Goal: Task Accomplishment & Management: Use online tool/utility

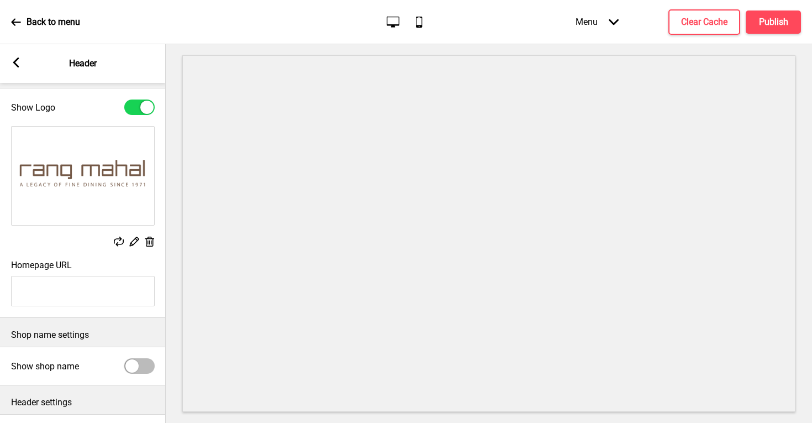
scroll to position [17, 0]
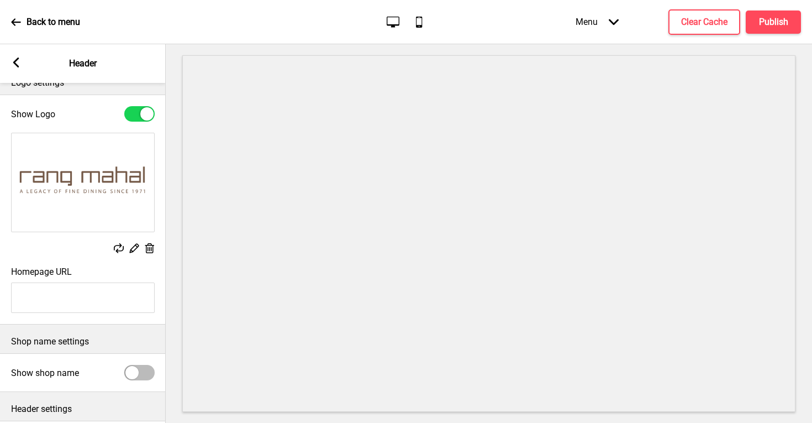
click at [146, 247] on icon at bounding box center [149, 248] width 9 height 10
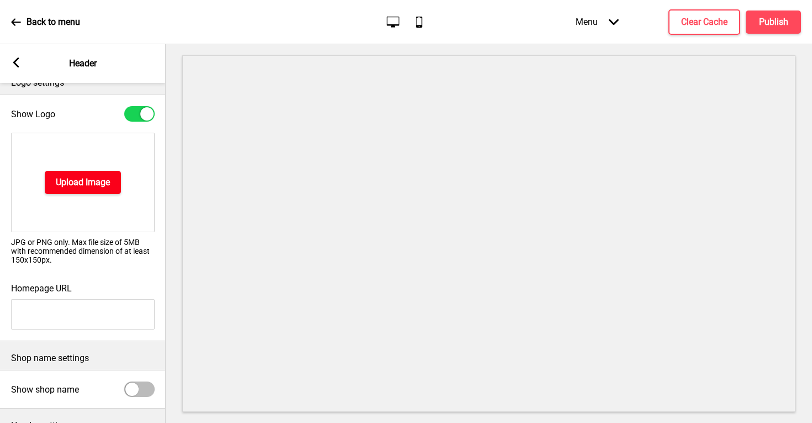
click at [101, 183] on h4 "Upload Image" at bounding box center [83, 182] width 54 height 12
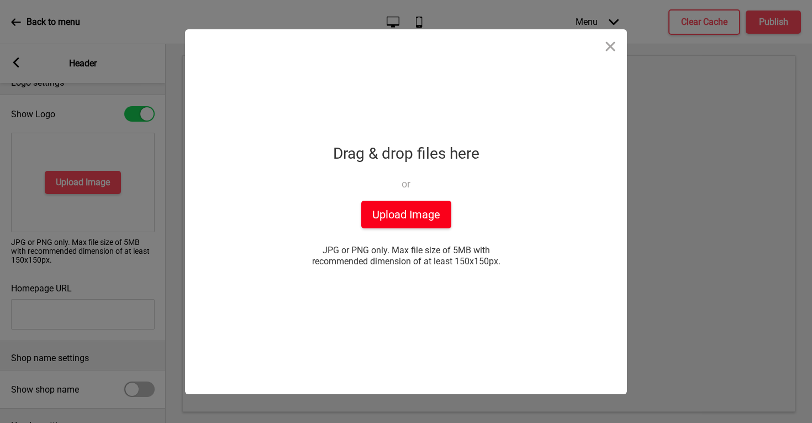
click at [412, 209] on button "Upload Image" at bounding box center [406, 215] width 90 height 28
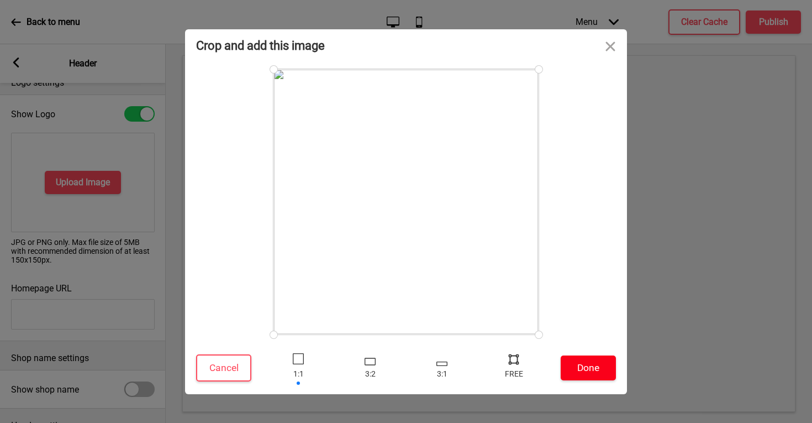
click at [589, 369] on button "Done" at bounding box center [588, 367] width 55 height 25
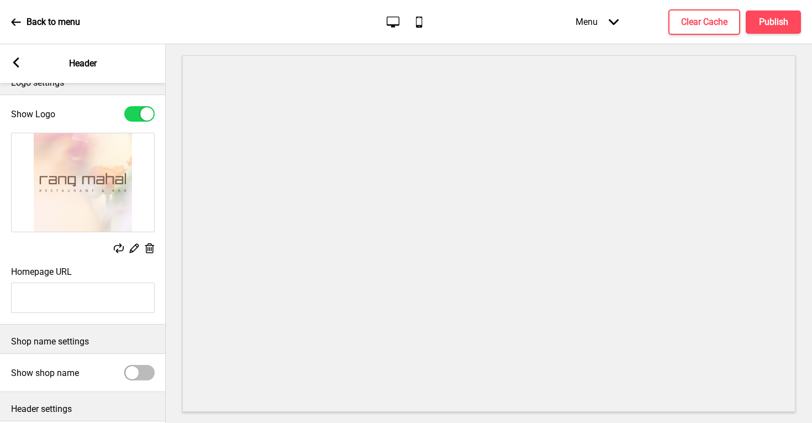
click at [17, 64] on rect at bounding box center [16, 62] width 10 height 10
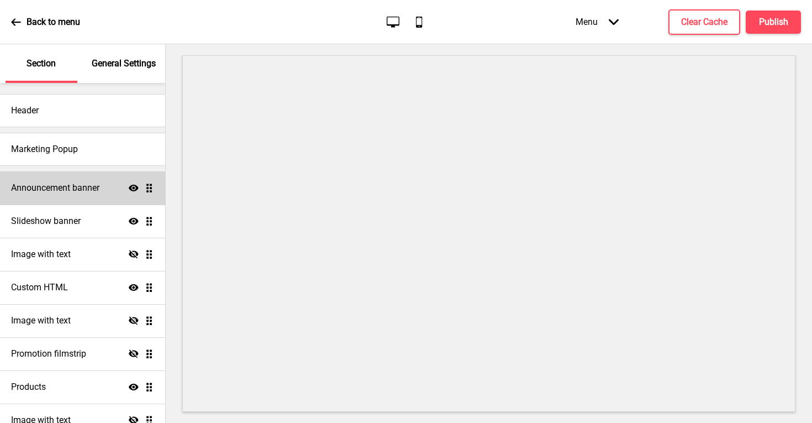
click at [81, 190] on h4 "Announcement banner" at bounding box center [55, 188] width 88 height 12
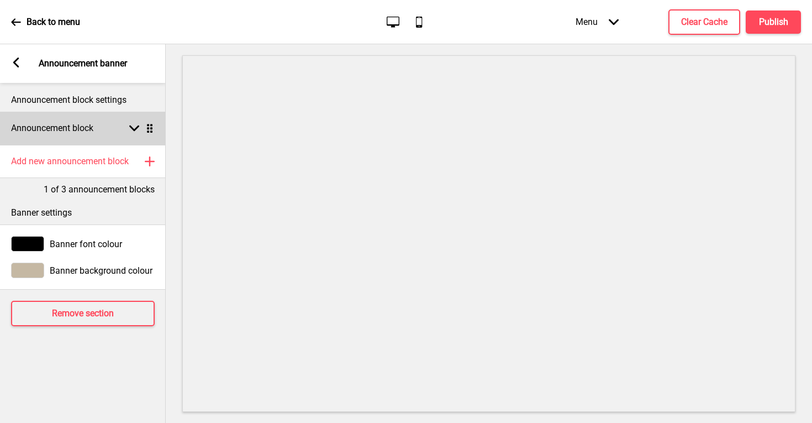
click at [111, 129] on div "Announcement block Arrow down Drag" at bounding box center [83, 128] width 166 height 33
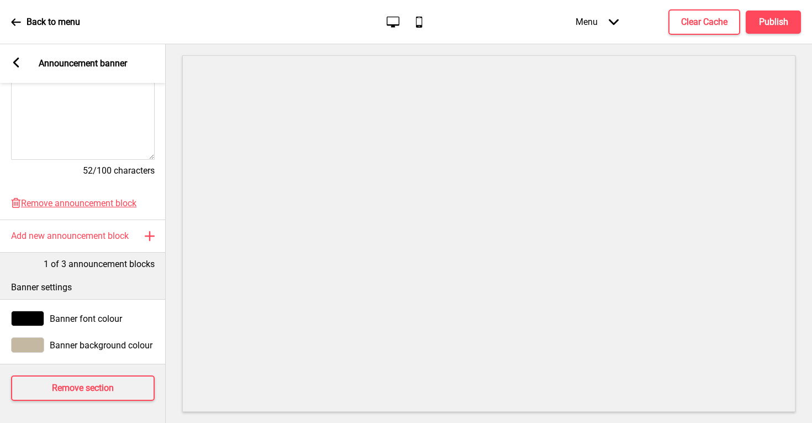
scroll to position [0, 0]
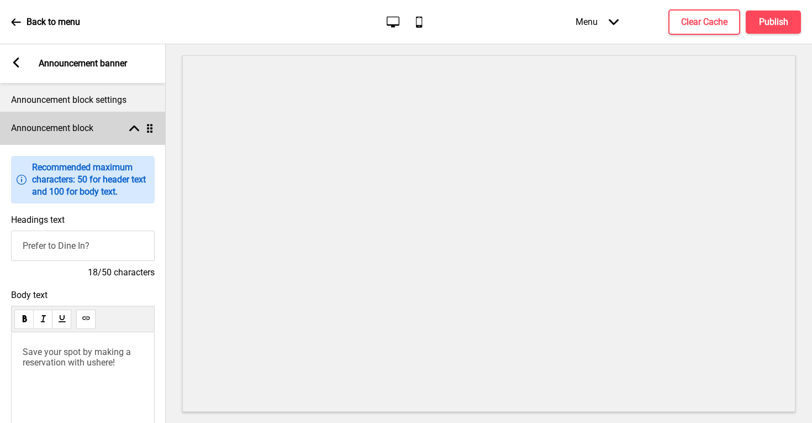
click at [133, 131] on rect at bounding box center [134, 128] width 10 height 10
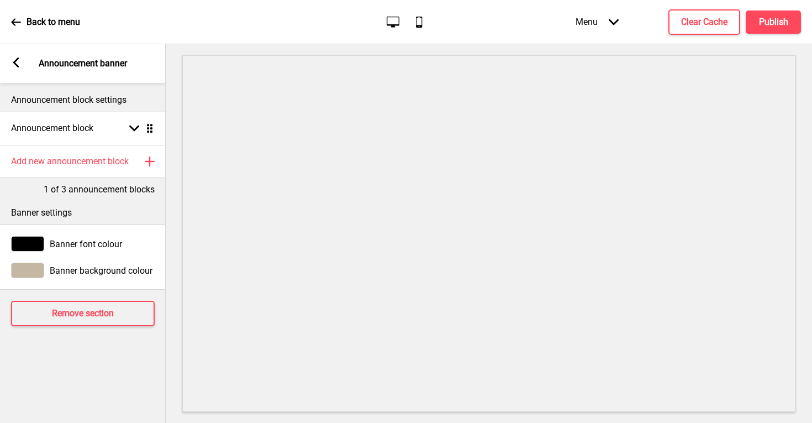
click at [15, 62] on icon at bounding box center [16, 62] width 6 height 10
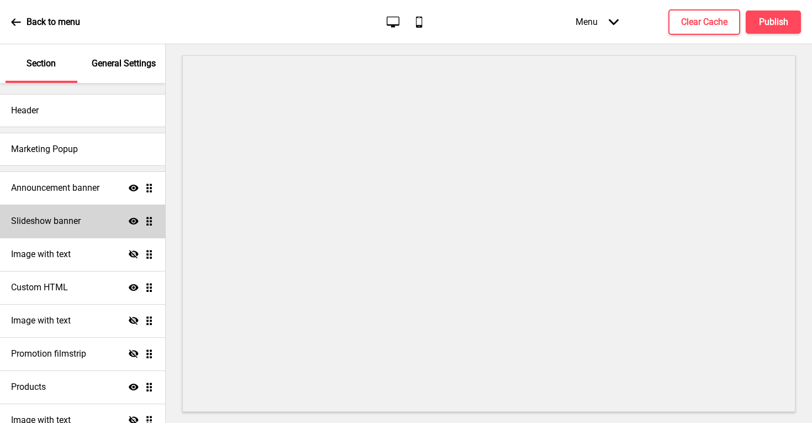
click at [73, 224] on h4 "Slideshow banner" at bounding box center [46, 221] width 70 height 12
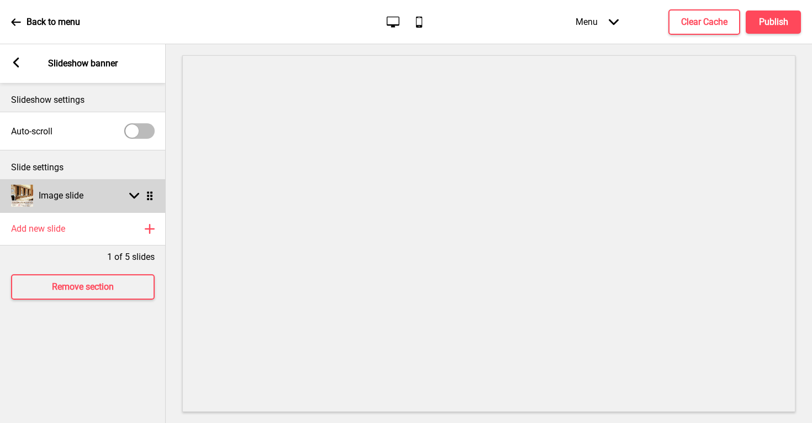
click at [130, 196] on rect at bounding box center [134, 196] width 10 height 10
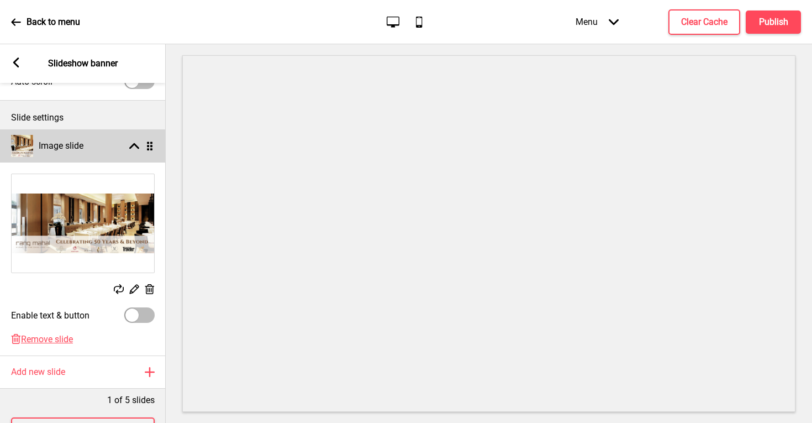
scroll to position [72, 0]
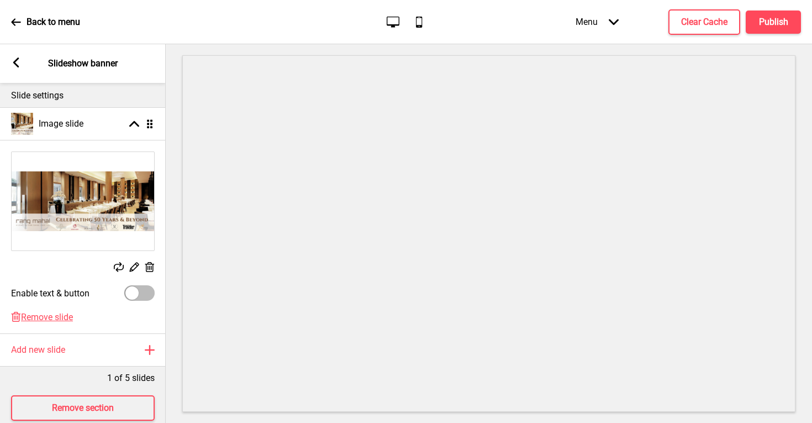
click at [133, 269] on rect at bounding box center [134, 267] width 12 height 12
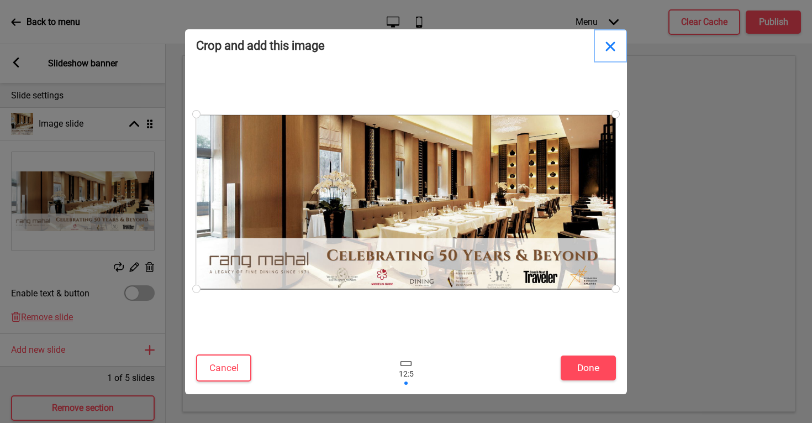
click at [612, 46] on button "Close" at bounding box center [610, 45] width 33 height 33
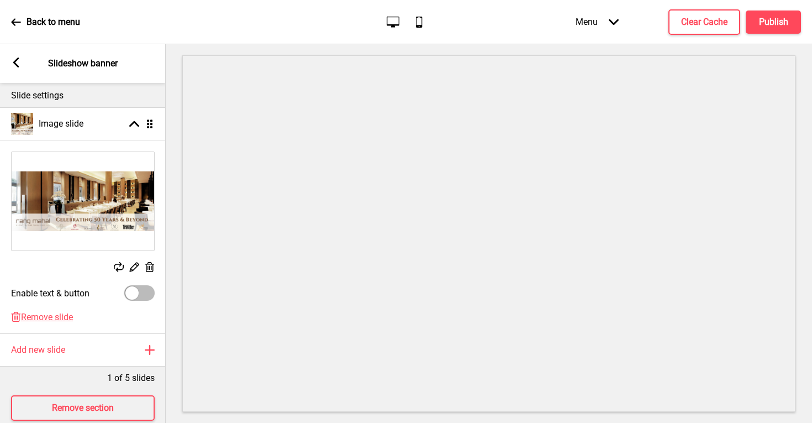
click at [152, 264] on rect at bounding box center [150, 267] width 12 height 12
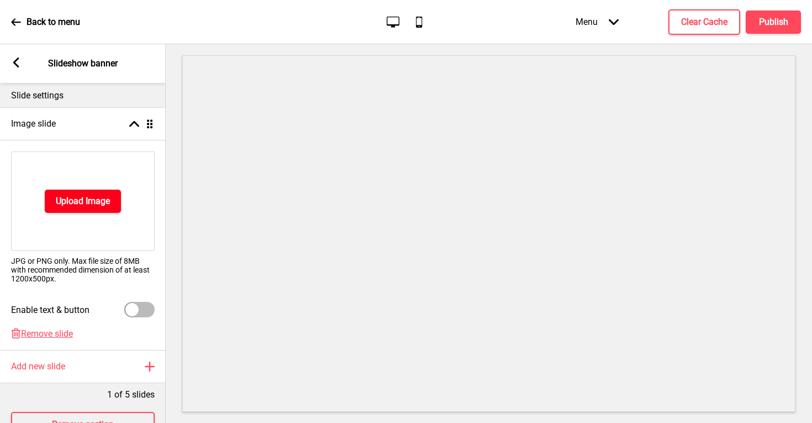
click at [102, 204] on h4 "Upload Image" at bounding box center [83, 201] width 54 height 12
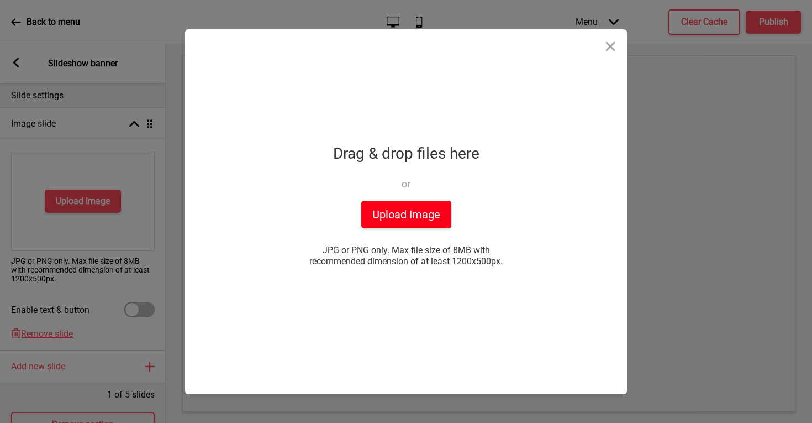
click at [402, 223] on button "Upload Image" at bounding box center [406, 215] width 90 height 28
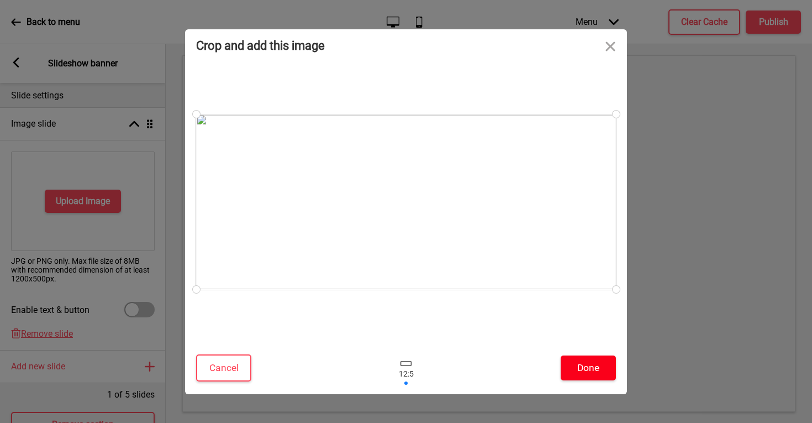
click at [581, 369] on button "Done" at bounding box center [588, 367] width 55 height 25
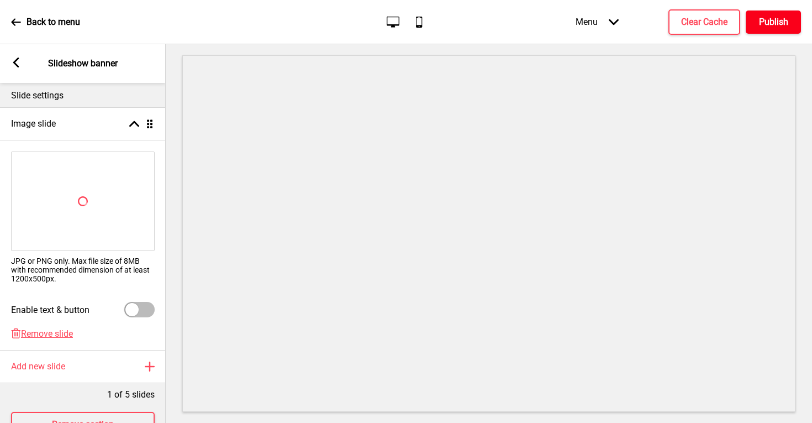
click at [774, 23] on h4 "Publish" at bounding box center [773, 22] width 29 height 12
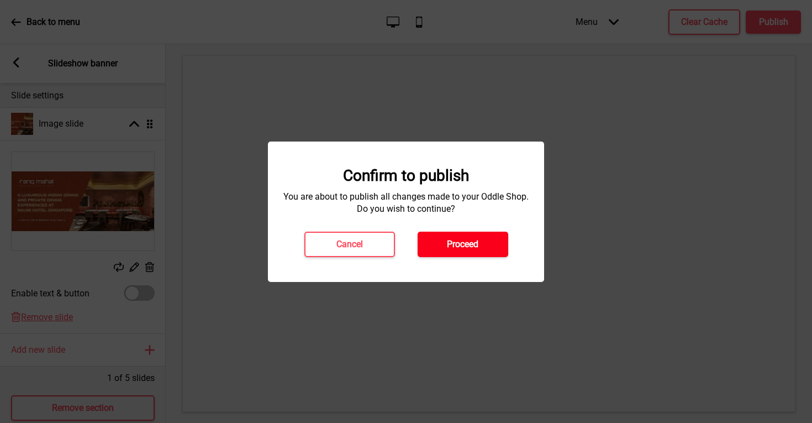
click at [488, 243] on button "Proceed" at bounding box center [463, 244] width 91 height 25
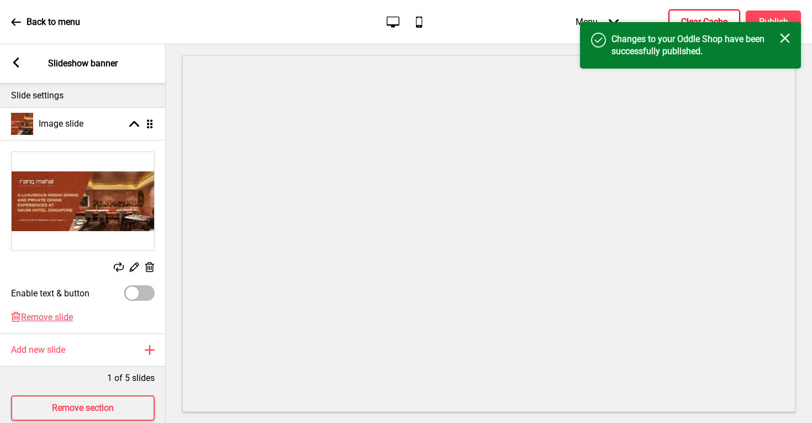
click at [710, 14] on button "Clear Cache" at bounding box center [705, 21] width 72 height 25
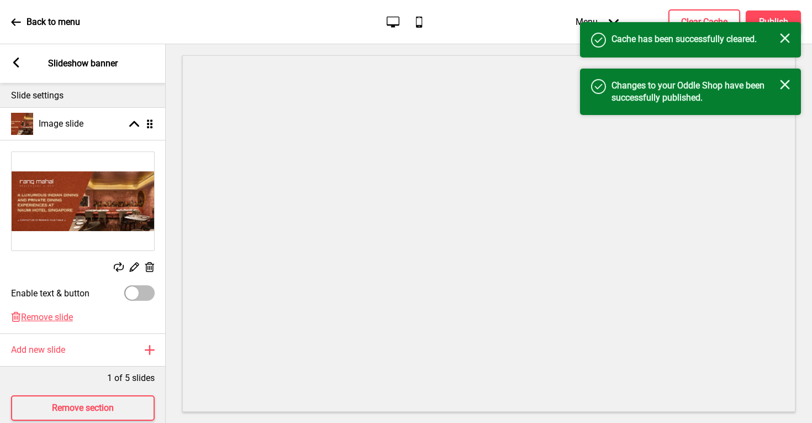
click at [785, 38] on rect at bounding box center [785, 38] width 10 height 10
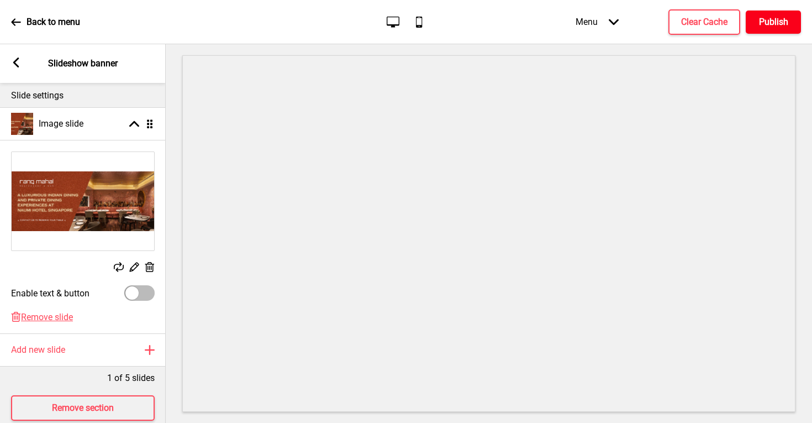
click at [780, 20] on h4 "Publish" at bounding box center [773, 22] width 29 height 12
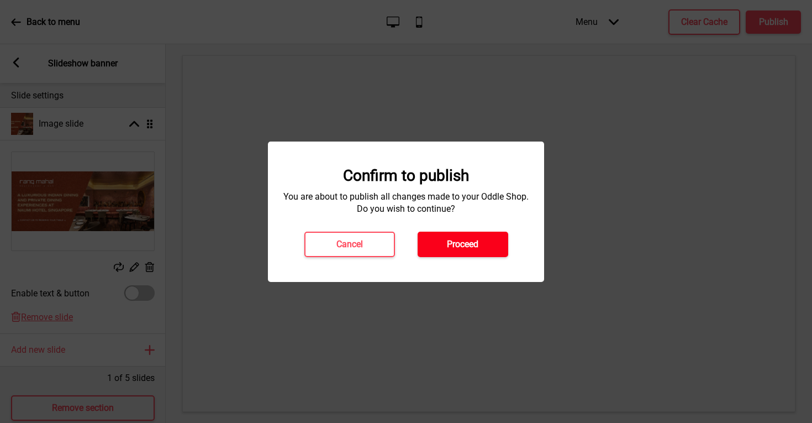
click at [466, 249] on h4 "Proceed" at bounding box center [462, 244] width 31 height 12
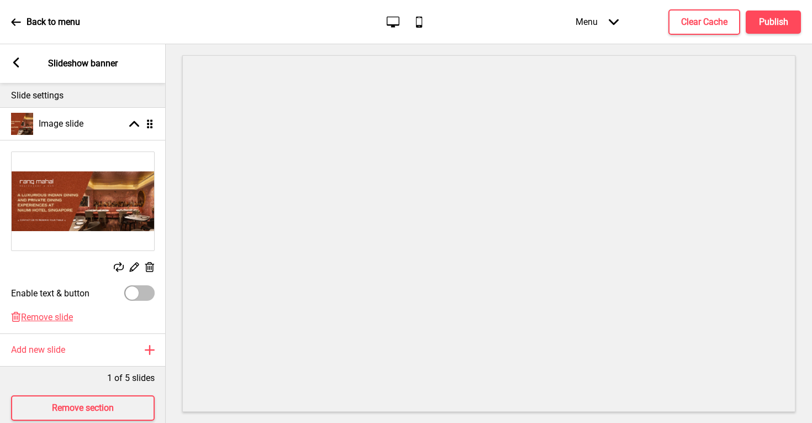
click at [47, 24] on p "Back to menu" at bounding box center [54, 22] width 54 height 12
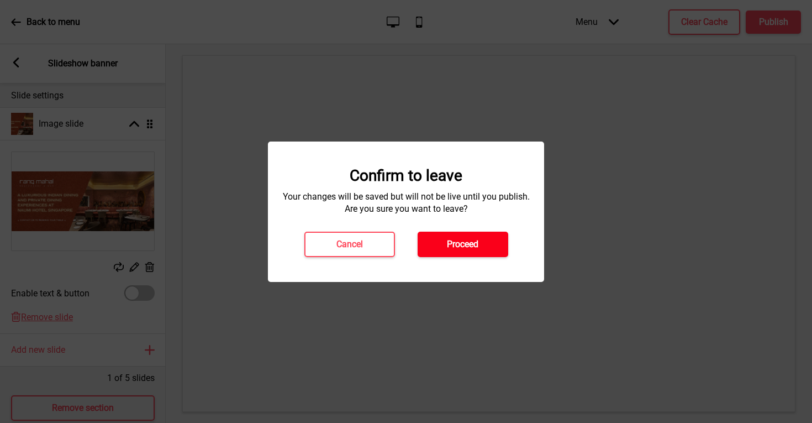
click at [477, 245] on h4 "Proceed" at bounding box center [462, 244] width 31 height 12
